Goal: Task Accomplishment & Management: Use online tool/utility

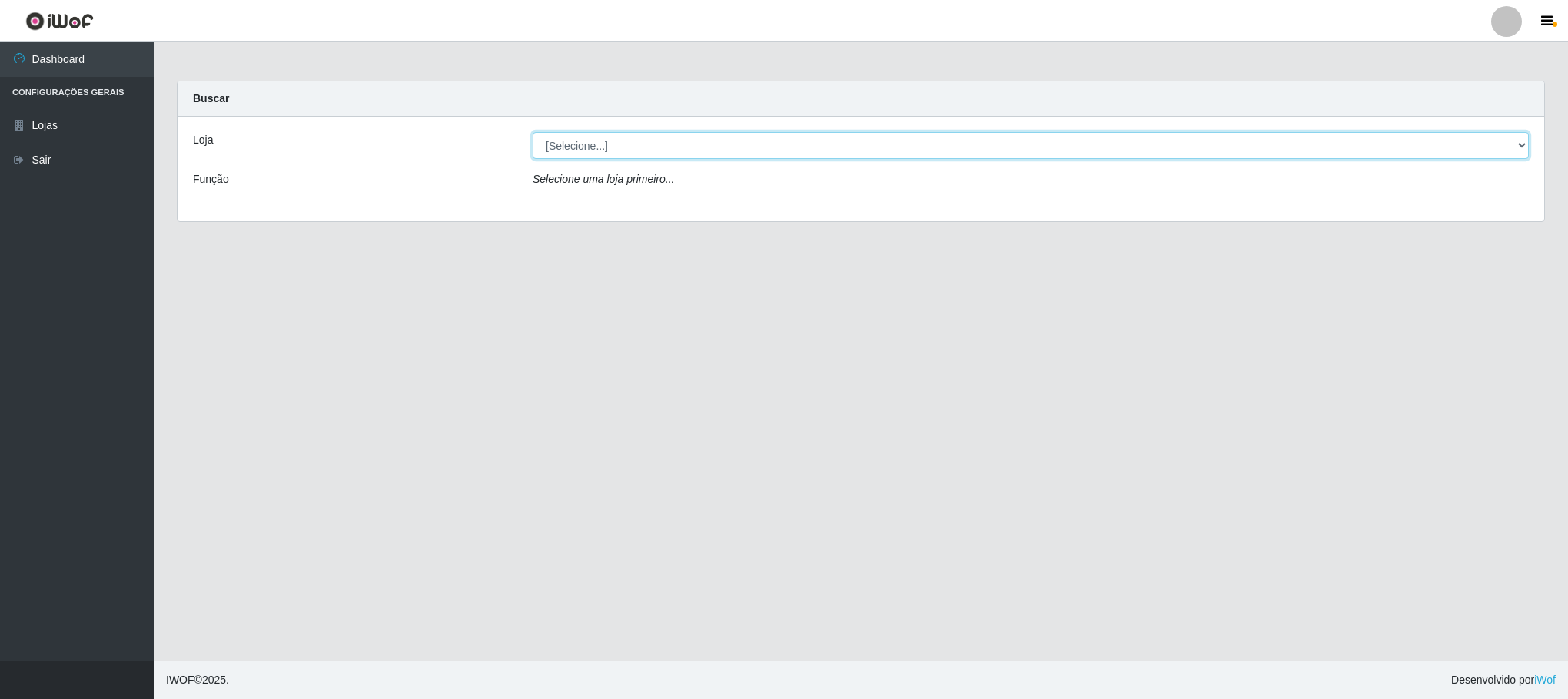
click at [654, 153] on select "[Selecione...] Iskisita Atakado - Centro de Distribuição" at bounding box center [1031, 145] width 996 height 27
select select "425"
click at [532, 132] on select "[Selecione...] Iskisita Atakado - Centro de Distribuição" at bounding box center [1031, 145] width 996 height 27
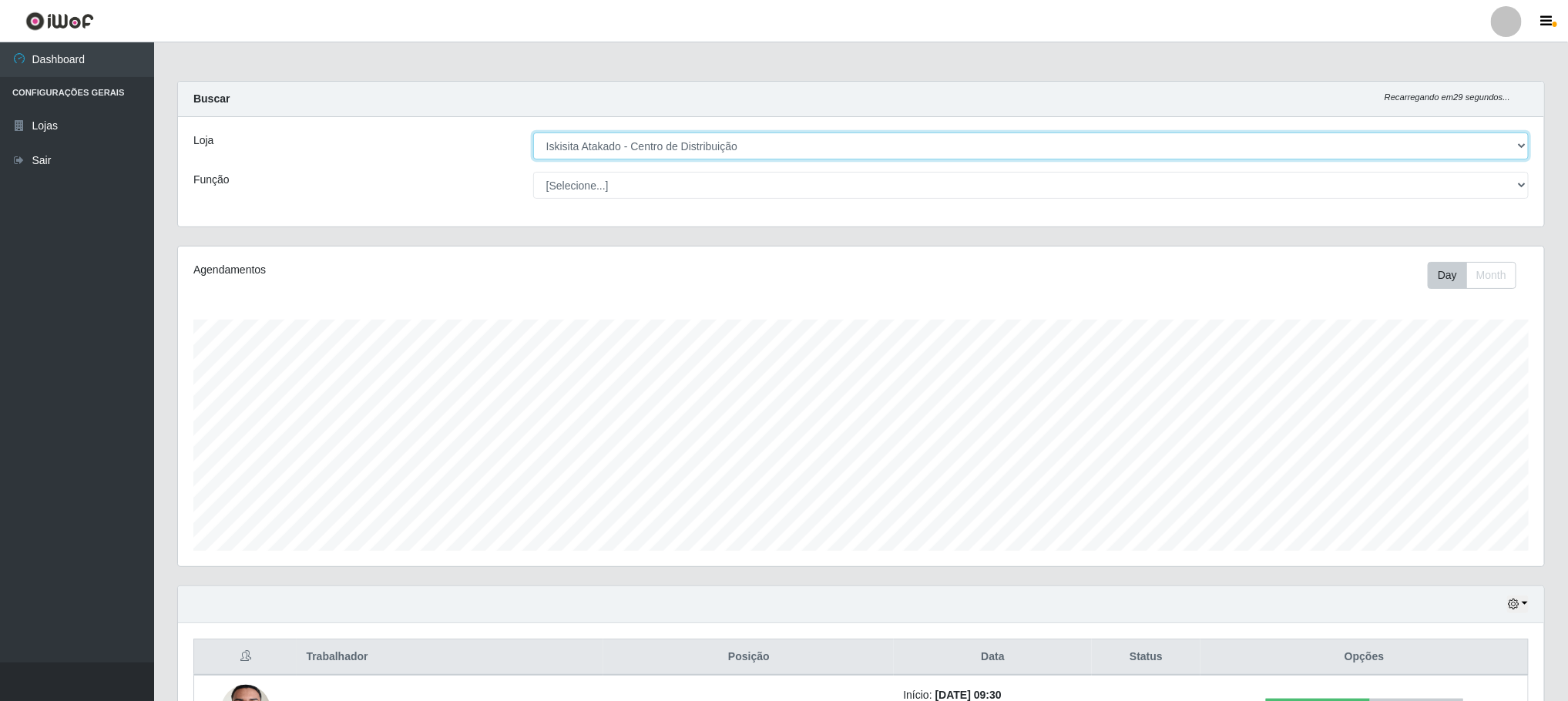
scroll to position [322, 1365]
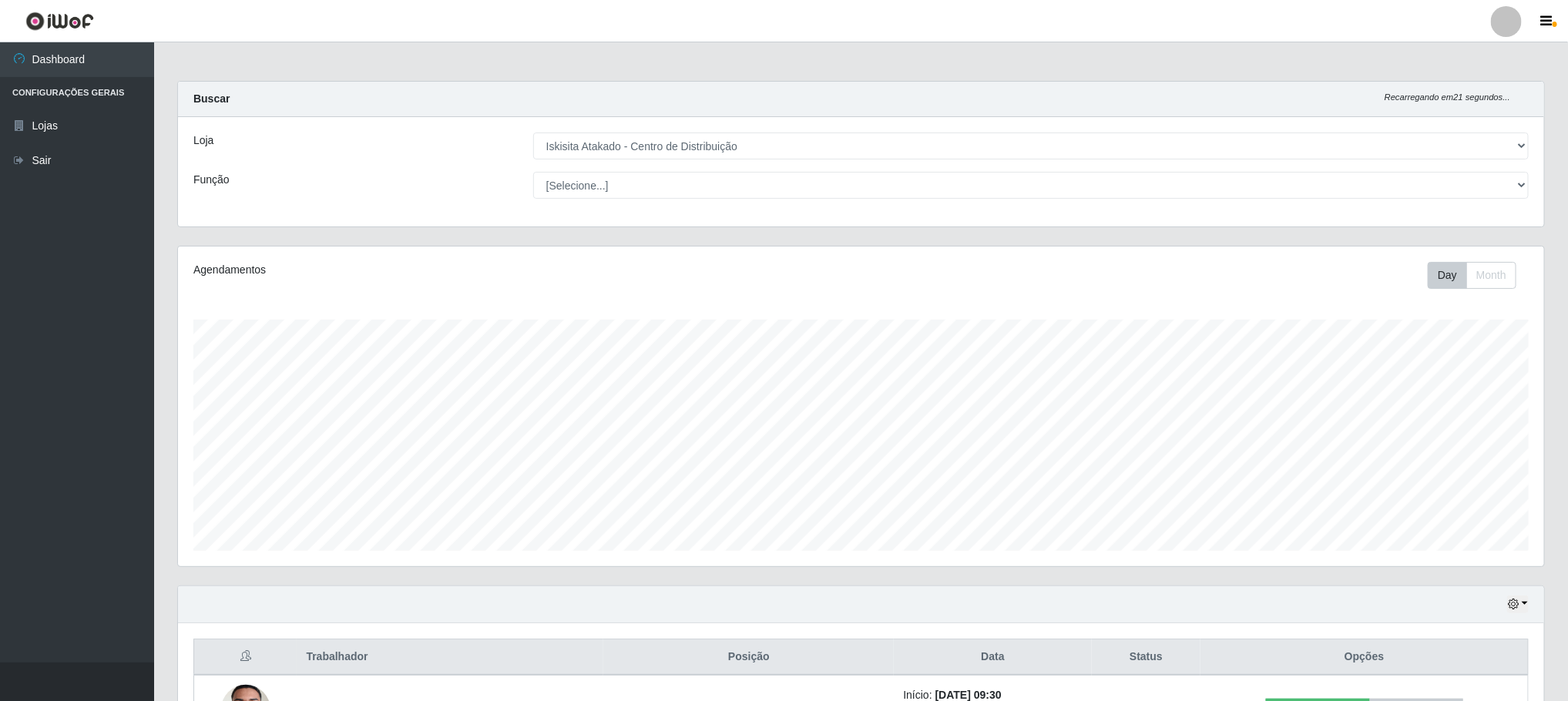
click at [594, 222] on div "Loja [Selecione...] Iskisita Atakado - Centro de Distribuição Função [Selecione…" at bounding box center [861, 172] width 1366 height 109
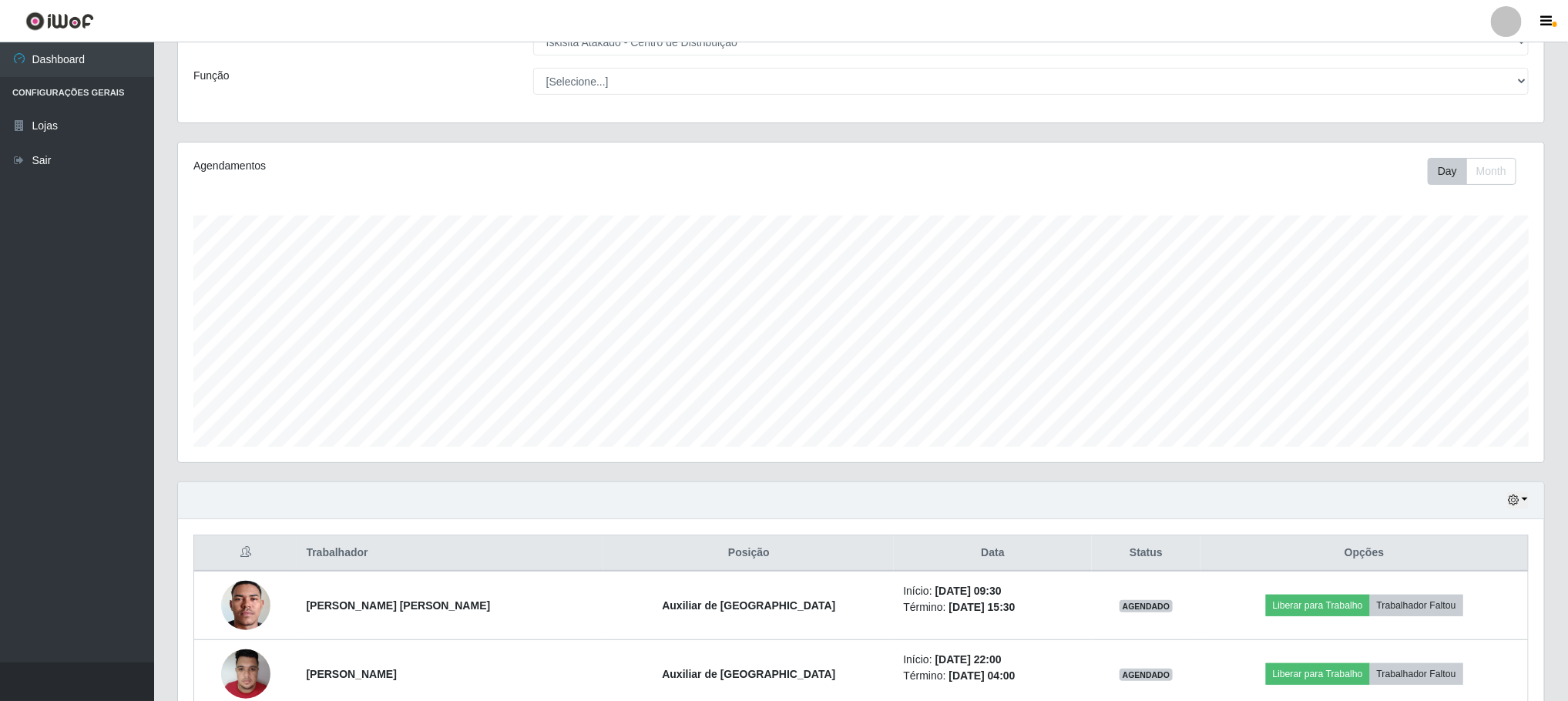
scroll to position [189, 0]
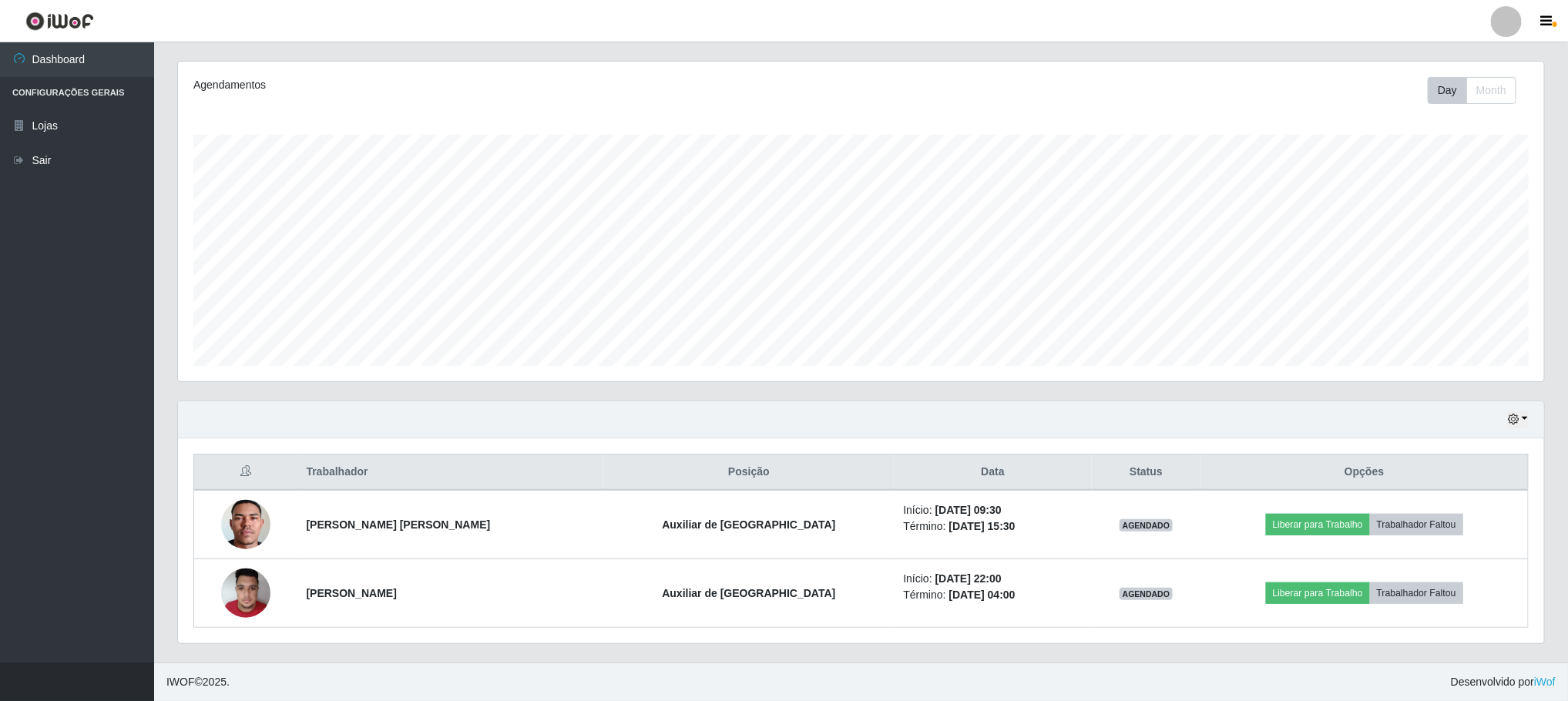
click at [1508, 410] on div "Hoje 1 dia 3 dias 1 Semana Não encerrados" at bounding box center [1518, 419] width 21 height 18
click at [1515, 415] on icon "button" at bounding box center [1513, 419] width 11 height 11
click at [1477, 550] on button "1 Semana" at bounding box center [1466, 545] width 122 height 33
